Goal: Task Accomplishment & Management: Complete application form

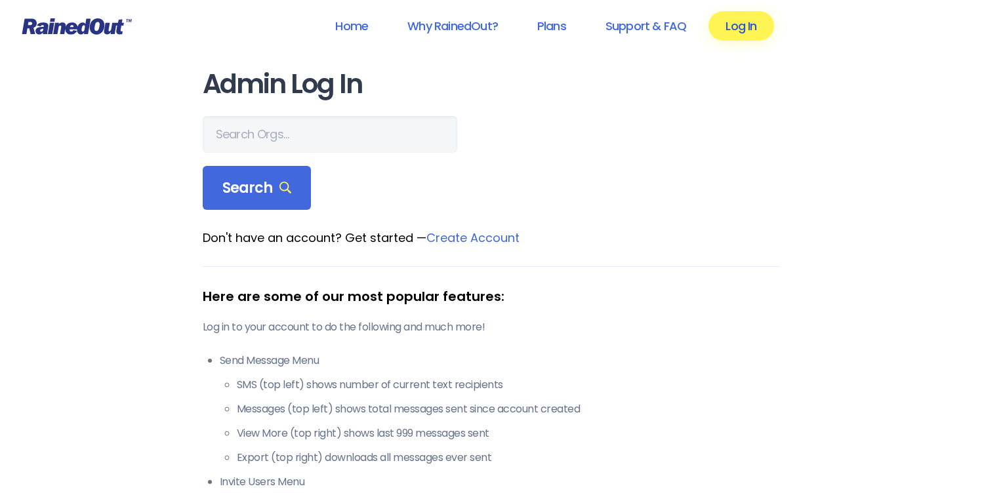
click at [737, 30] on link "Log In" at bounding box center [740, 26] width 65 height 30
click at [744, 26] on link "Log In" at bounding box center [740, 26] width 65 height 30
click at [742, 30] on link "Log In" at bounding box center [740, 26] width 65 height 30
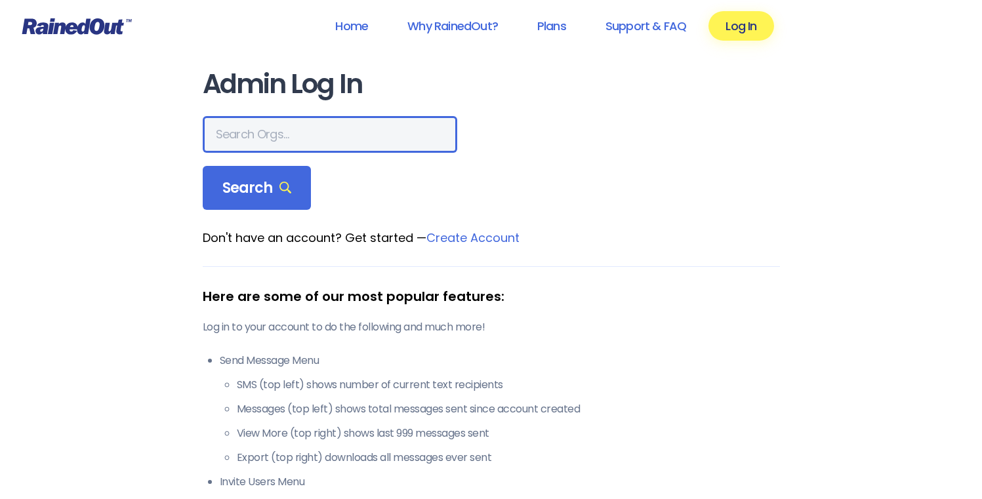
click at [326, 134] on input "text" at bounding box center [330, 134] width 255 height 37
type input "watermont"
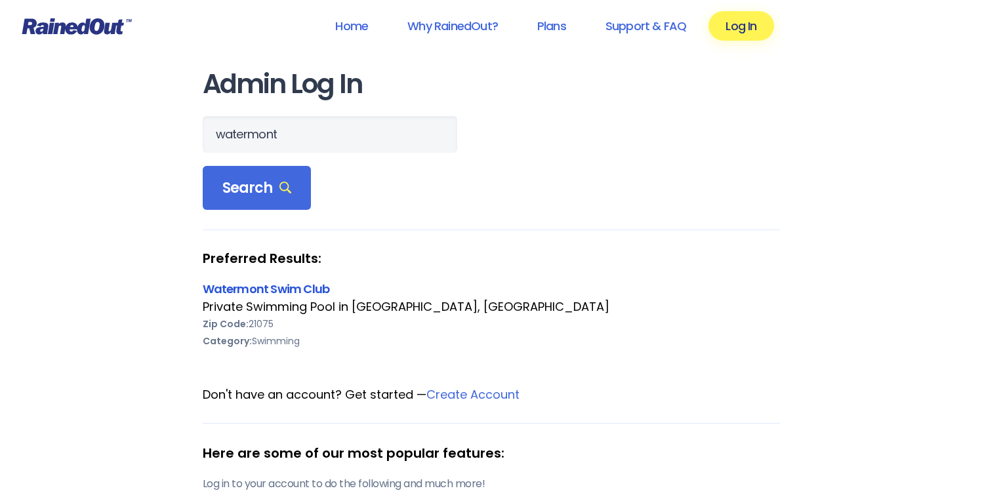
click at [247, 289] on link "Watermont Swim Club" at bounding box center [266, 289] width 127 height 16
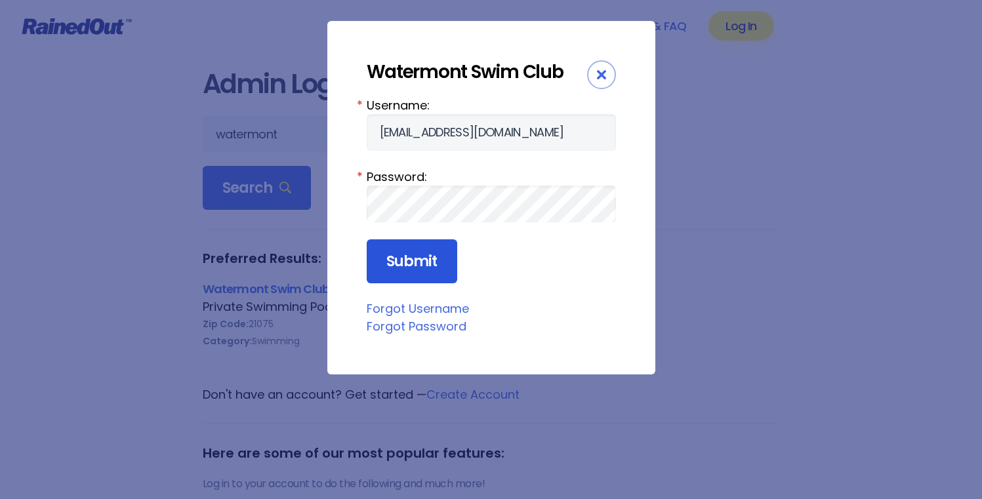
click at [410, 268] on input "Submit" at bounding box center [412, 261] width 91 height 45
